Goal: Navigation & Orientation: Find specific page/section

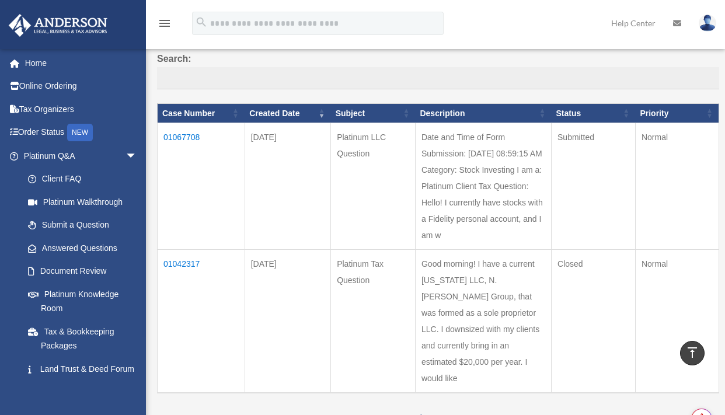
scroll to position [83, 0]
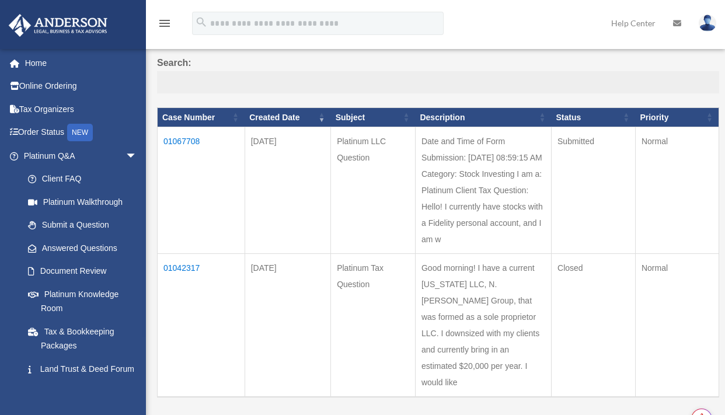
click at [284, 79] on input "Search:" at bounding box center [438, 82] width 562 height 22
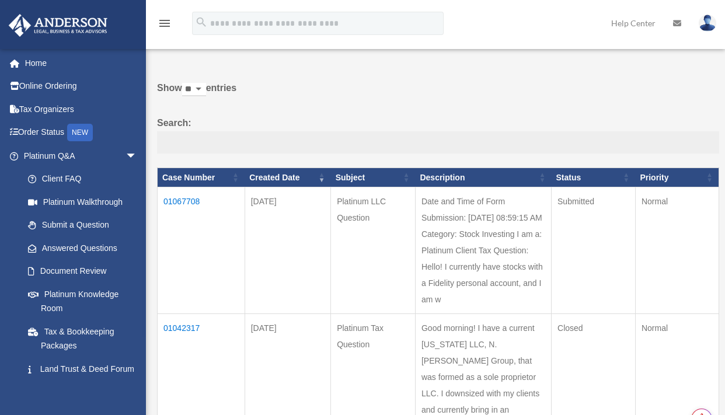
scroll to position [0, 0]
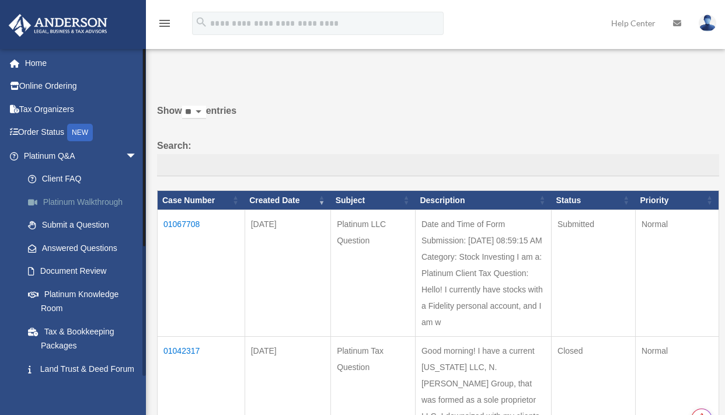
click at [84, 205] on link "Platinum Walkthrough" at bounding box center [85, 201] width 138 height 23
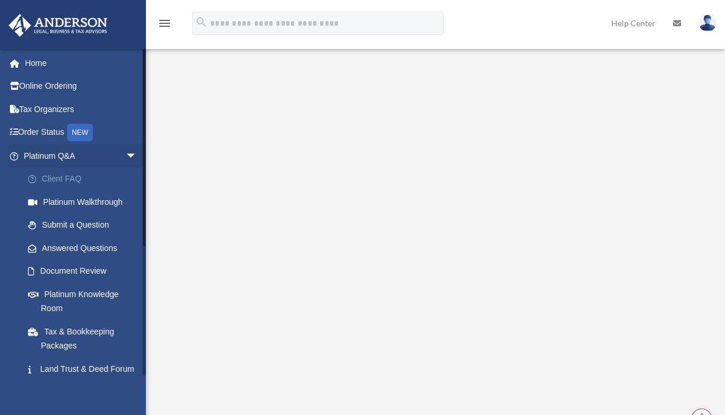
click at [61, 180] on link "Client FAQ" at bounding box center [85, 178] width 138 height 23
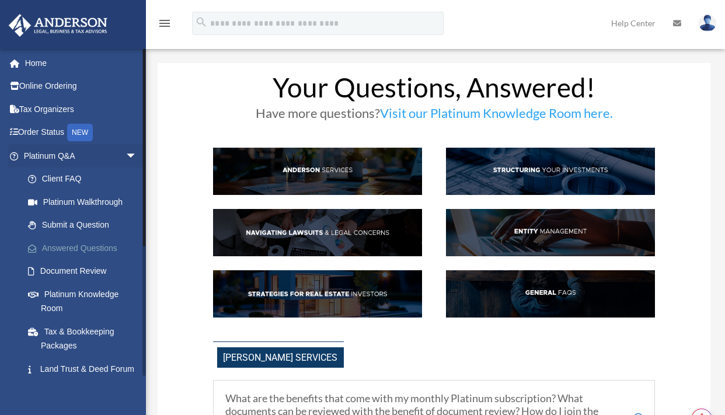
click at [76, 252] on link "Answered Questions" at bounding box center [85, 247] width 138 height 23
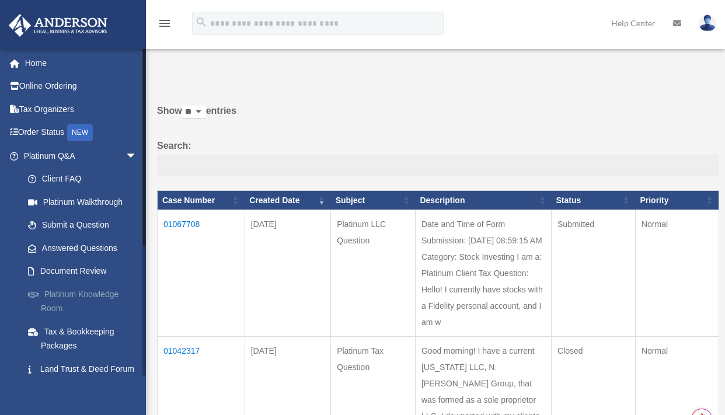
click at [65, 293] on link "Platinum Knowledge Room" at bounding box center [85, 300] width 138 height 37
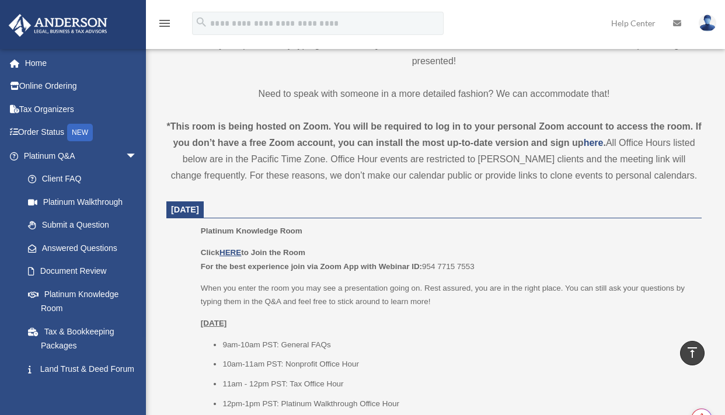
scroll to position [355, 0]
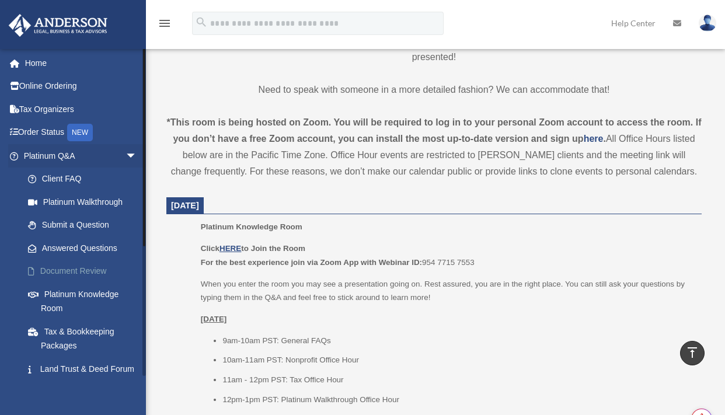
click at [91, 270] on link "Document Review" at bounding box center [85, 271] width 138 height 23
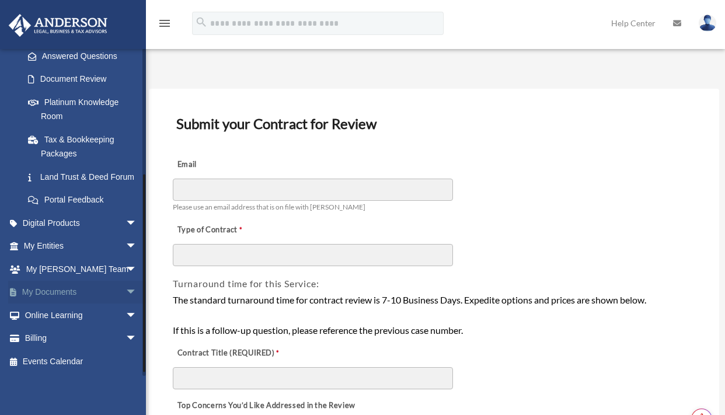
scroll to position [206, 0]
drag, startPoint x: 145, startPoint y: 144, endPoint x: 117, endPoint y: 307, distance: 165.3
click at [117, 307] on div "hello@natashabenjamin.com Sign Out hello@natashabenjamin.com Home Online Orderi…" at bounding box center [73, 211] width 146 height 327
click at [125, 288] on span "arrow_drop_down" at bounding box center [136, 293] width 23 height 24
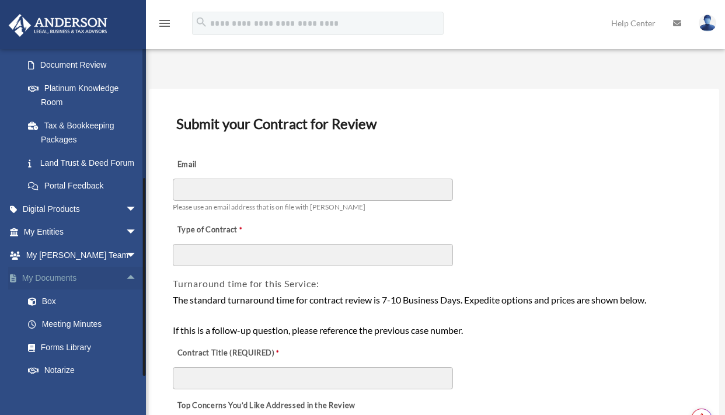
click at [125, 288] on span "arrow_drop_up" at bounding box center [136, 279] width 23 height 24
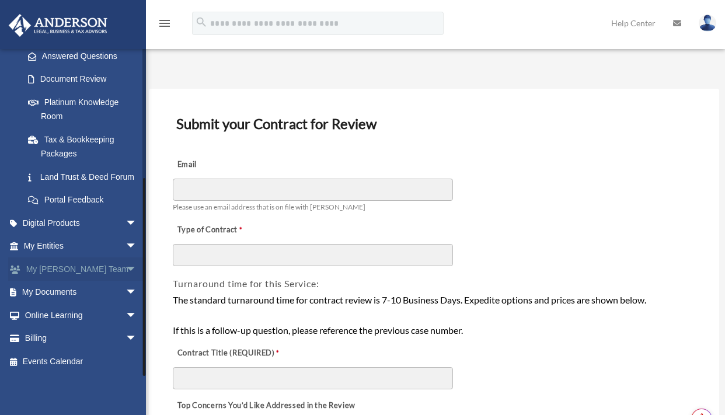
click at [125, 270] on span "arrow_drop_down" at bounding box center [136, 269] width 23 height 24
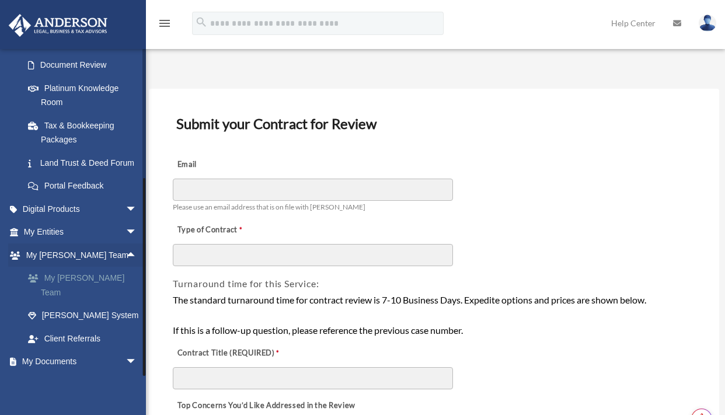
click at [100, 290] on link "My [PERSON_NAME] Team" at bounding box center [85, 285] width 138 height 37
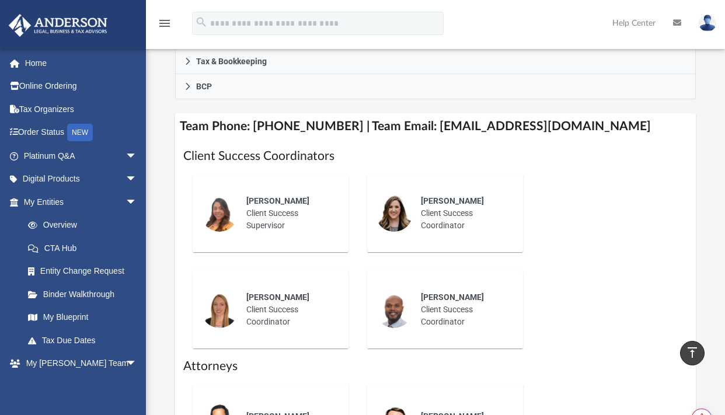
scroll to position [468, 0]
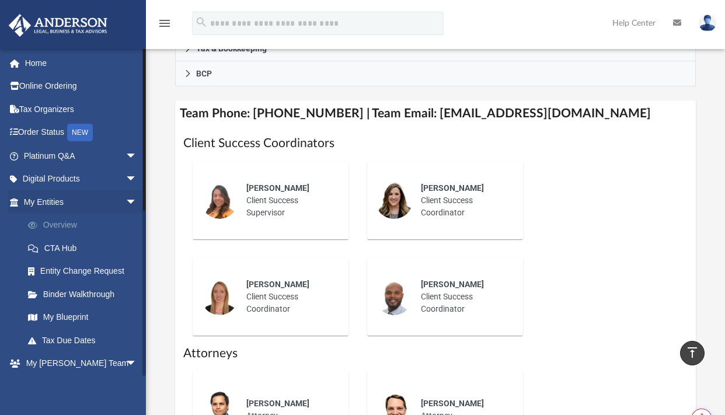
click at [77, 229] on link "Overview" at bounding box center [85, 225] width 138 height 23
click at [58, 226] on link "Overview" at bounding box center [85, 225] width 138 height 23
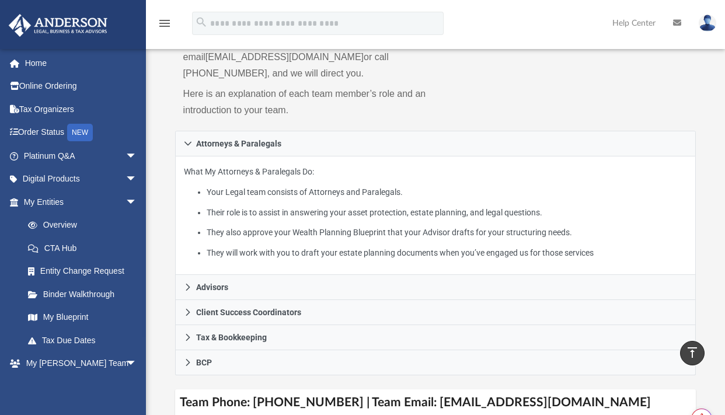
scroll to position [0, 0]
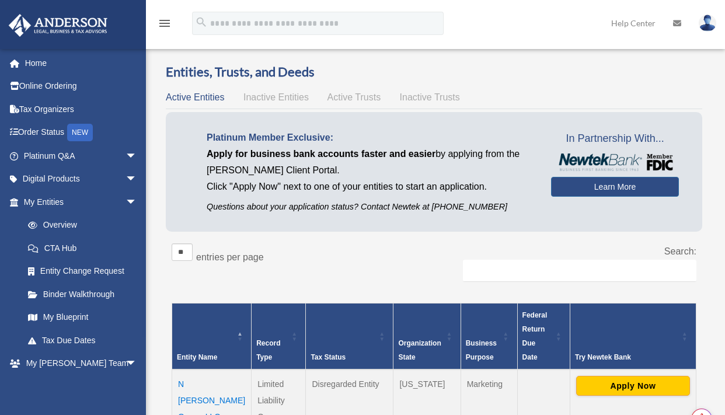
click at [291, 102] on span "Inactive Entities" at bounding box center [275, 97] width 65 height 10
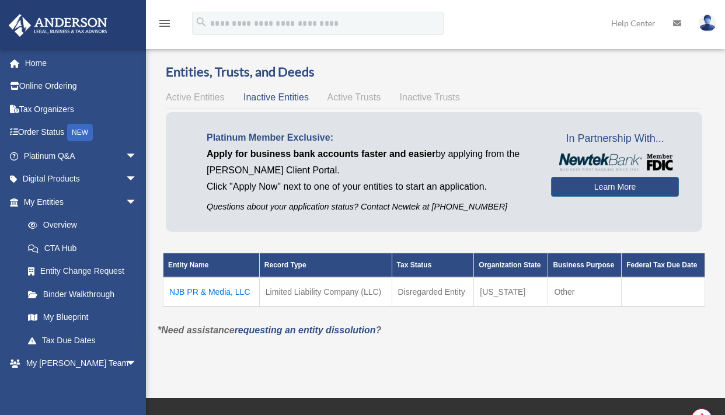
click at [340, 104] on div "Active Entities Inactive Entities Active Trusts Inactive Trusts" at bounding box center [434, 97] width 536 height 16
click at [349, 98] on span "Active Trusts" at bounding box center [354, 97] width 54 height 10
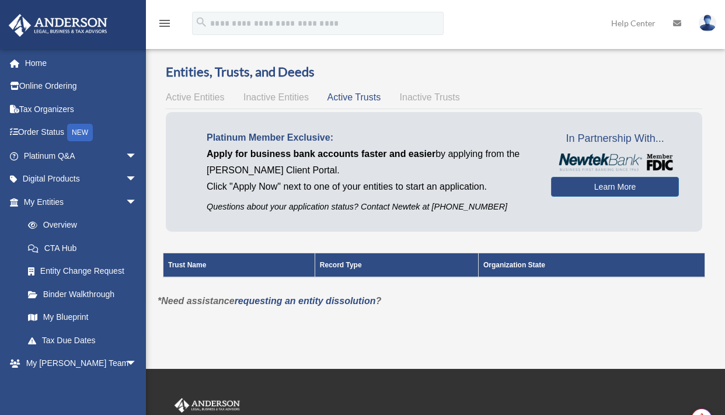
click at [293, 98] on span "Inactive Entities" at bounding box center [275, 97] width 65 height 10
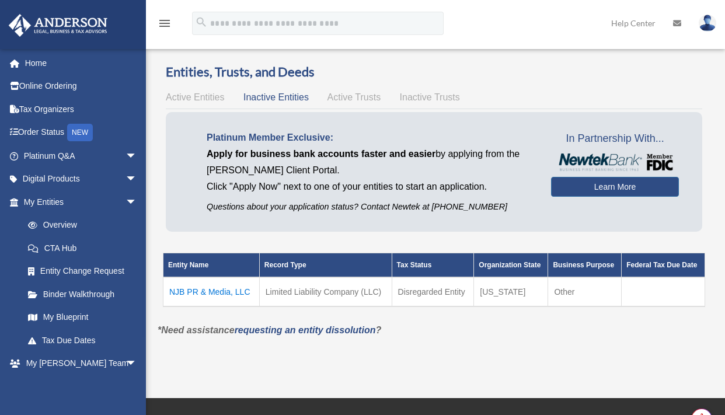
click at [222, 100] on span "Active Entities" at bounding box center [195, 97] width 58 height 10
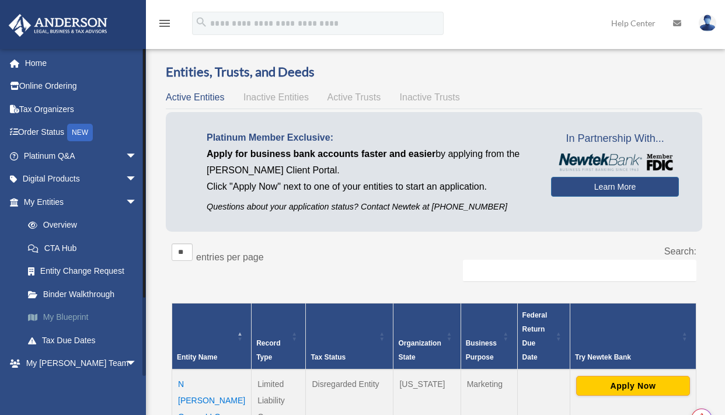
click at [64, 322] on link "My Blueprint" at bounding box center [85, 317] width 138 height 23
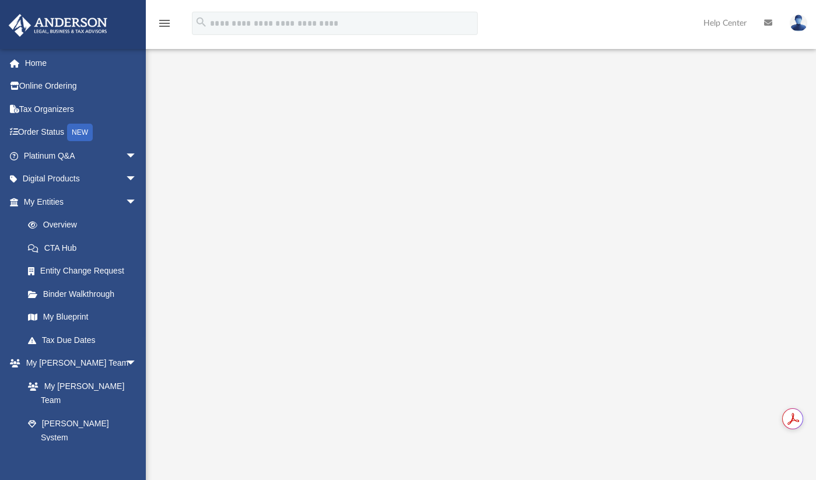
scroll to position [57, 0]
